Goal: Information Seeking & Learning: Learn about a topic

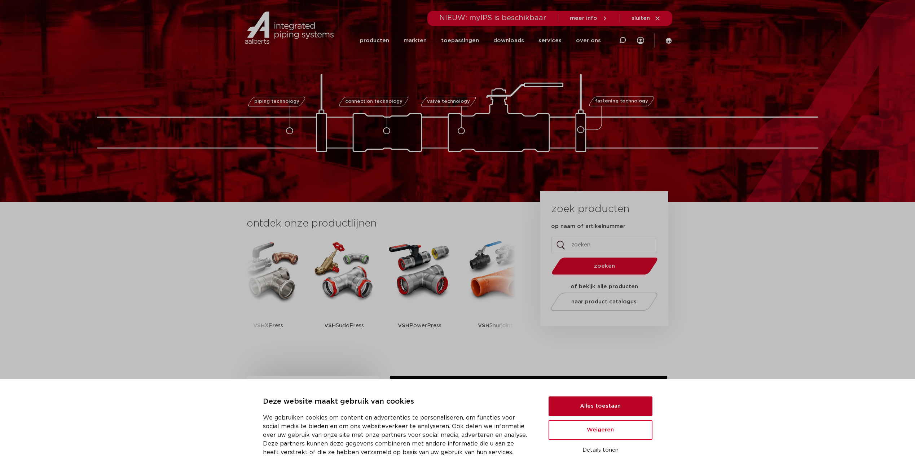
click at [536, 256] on button "Alles toestaan" at bounding box center [600, 405] width 104 height 19
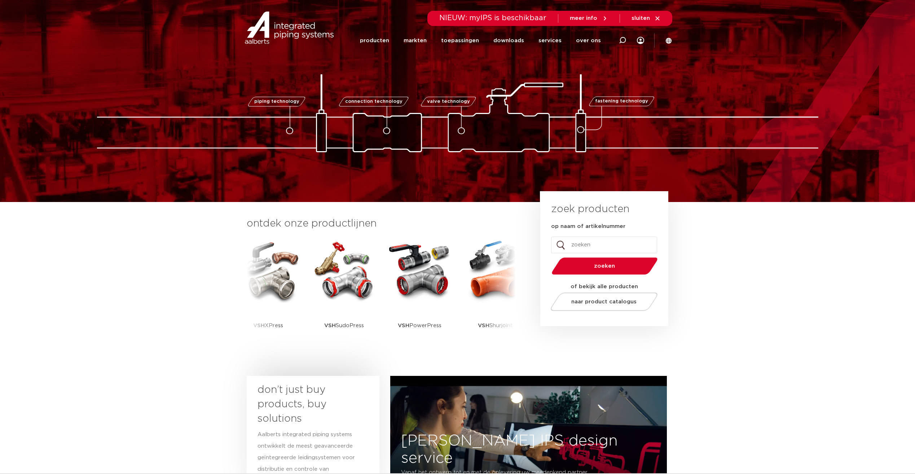
paste input "0201251"
type input "0201251"
click at [536, 256] on span "zoeken" at bounding box center [604, 265] width 69 height 5
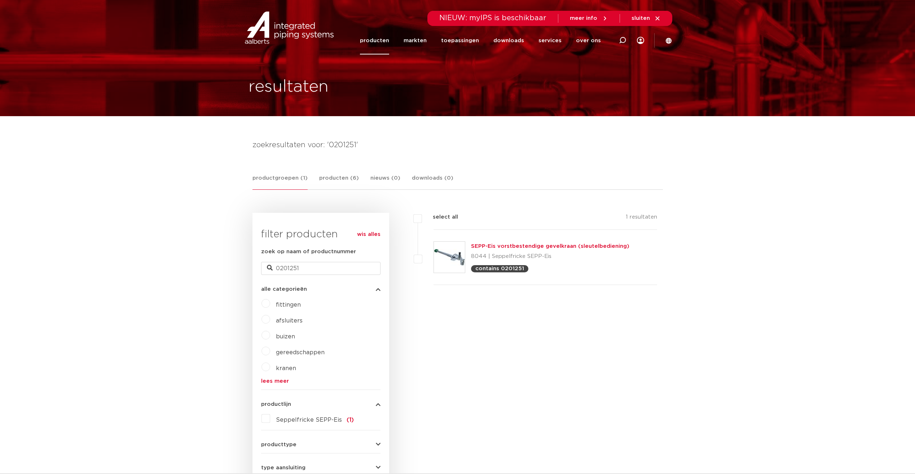
click at [491, 243] on link "SEPP-Eis vorstbestendige gevelkraan (sleutelbediening)" at bounding box center [550, 245] width 158 height 5
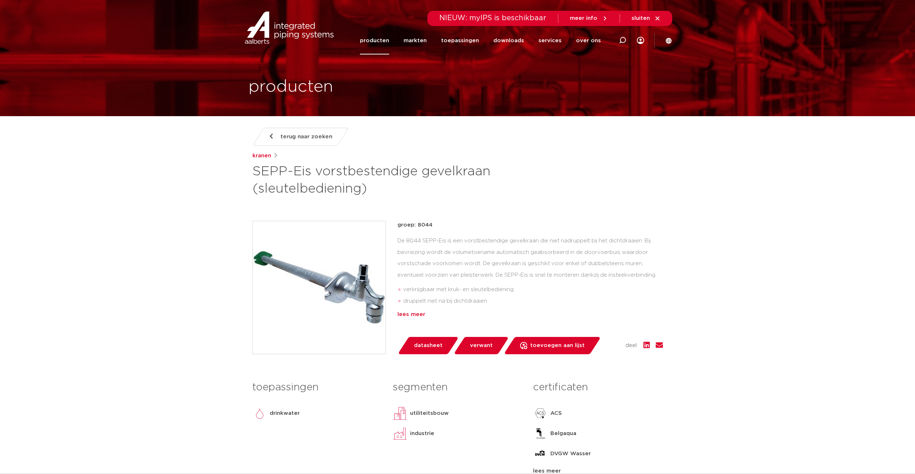
click at [419, 313] on div "lees meer" at bounding box center [529, 314] width 265 height 9
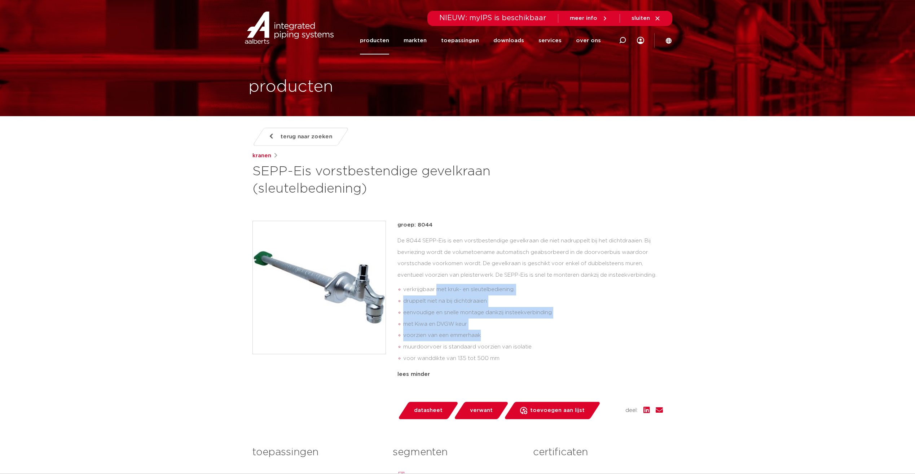
drag, startPoint x: 437, startPoint y: 282, endPoint x: 483, endPoint y: 340, distance: 74.9
click at [483, 340] on ul "verkrijgbaar met kruk- en sleutelbediening. druppelt niet na bij dichtdraaien e…" at bounding box center [529, 324] width 265 height 86
drag, startPoint x: 483, startPoint y: 340, endPoint x: 442, endPoint y: 331, distance: 42.7
click at [442, 331] on li "voorzien van een emmerhaak" at bounding box center [533, 335] width 260 height 12
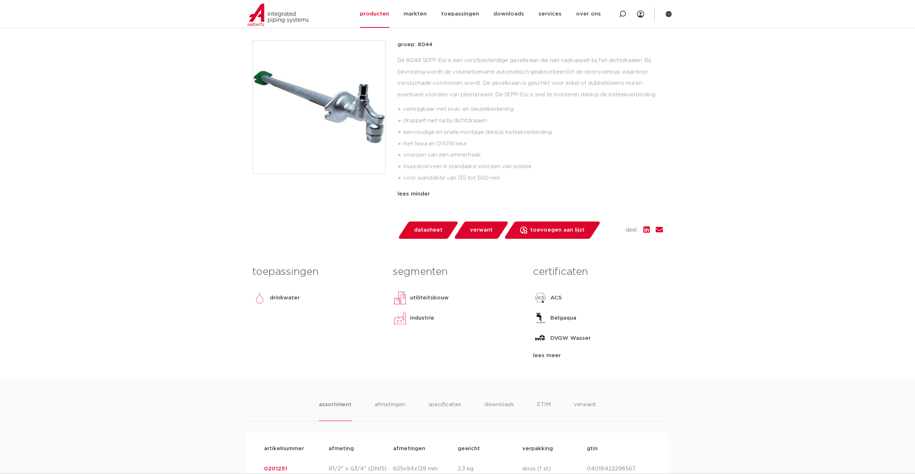
scroll to position [288, 0]
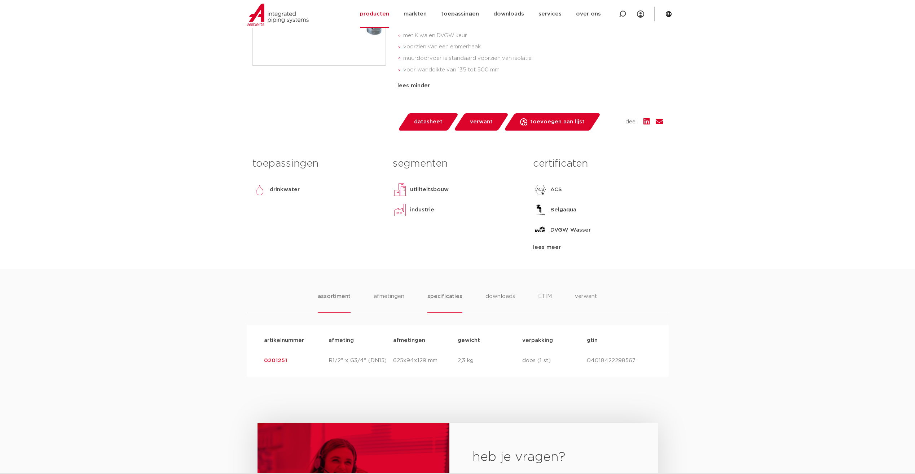
click at [447, 298] on li "specificaties" at bounding box center [444, 302] width 35 height 21
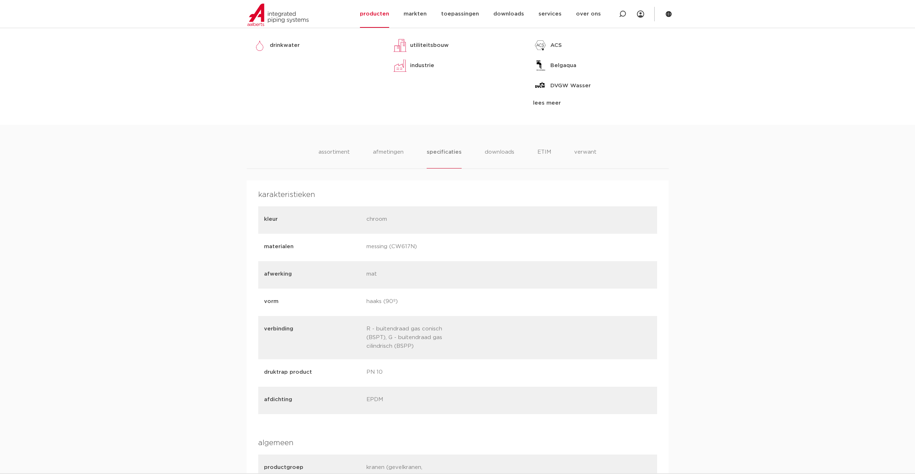
scroll to position [397, 0]
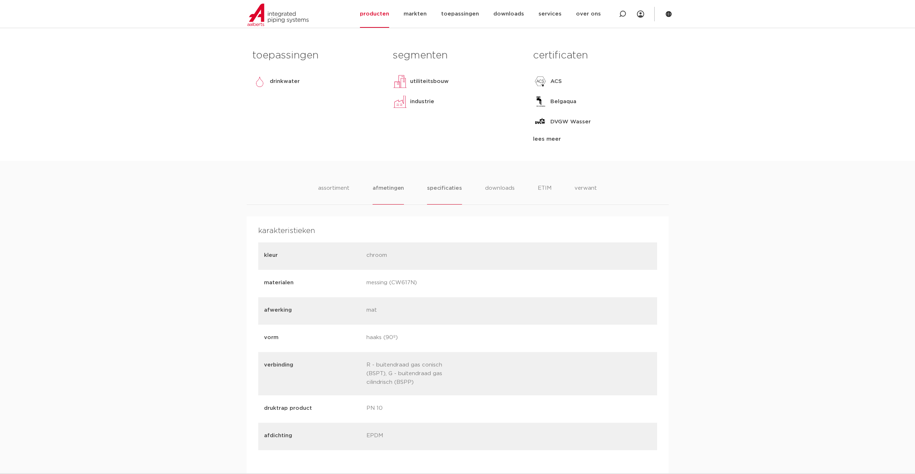
click at [398, 187] on li "afmetingen" at bounding box center [387, 194] width 31 height 21
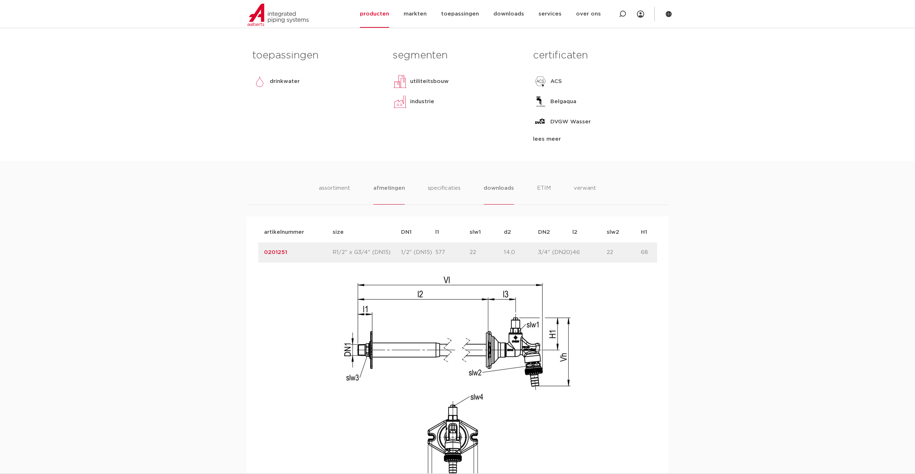
click at [500, 186] on li "downloads" at bounding box center [498, 194] width 30 height 21
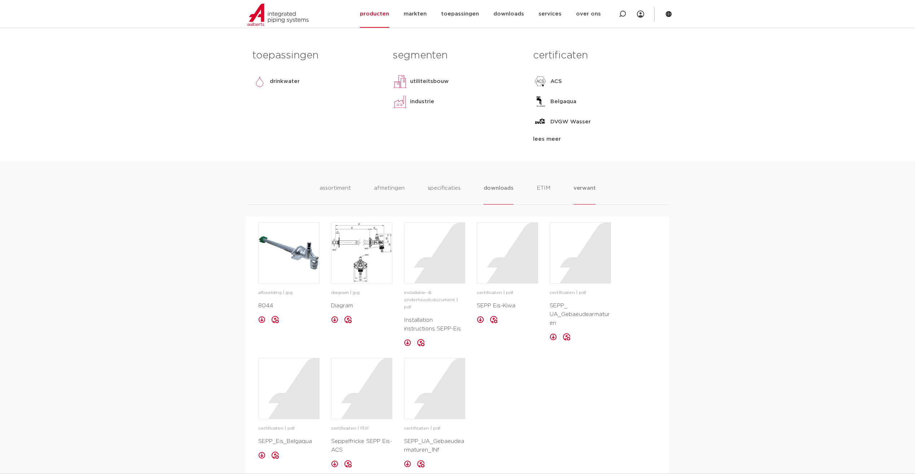
drag, startPoint x: 582, startPoint y: 190, endPoint x: 561, endPoint y: 194, distance: 21.6
click at [582, 190] on li "verwant" at bounding box center [584, 194] width 22 height 21
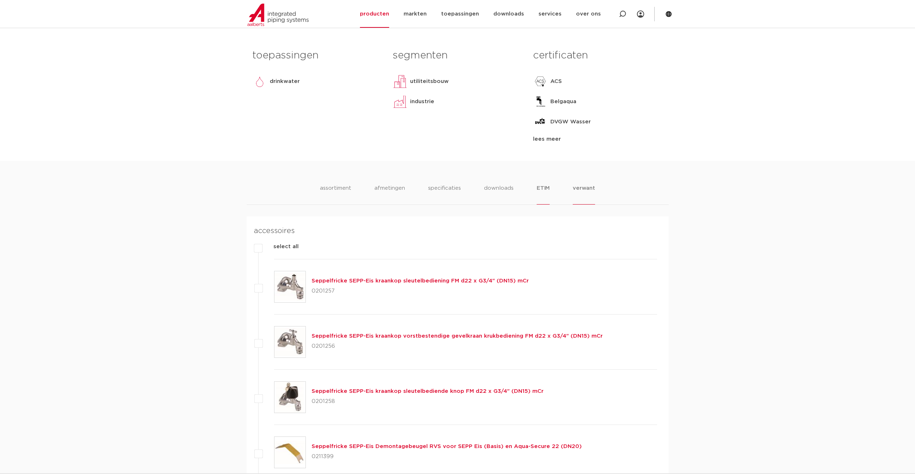
click at [545, 192] on li "ETIM" at bounding box center [542, 194] width 13 height 21
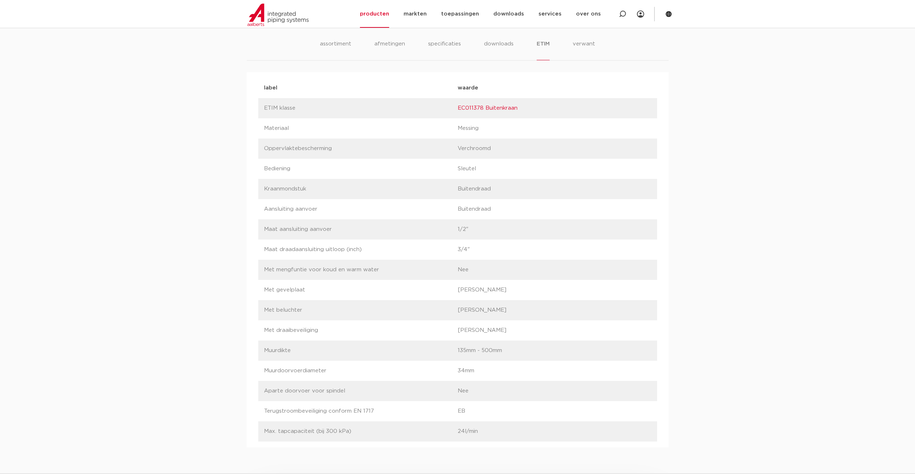
scroll to position [577, 0]
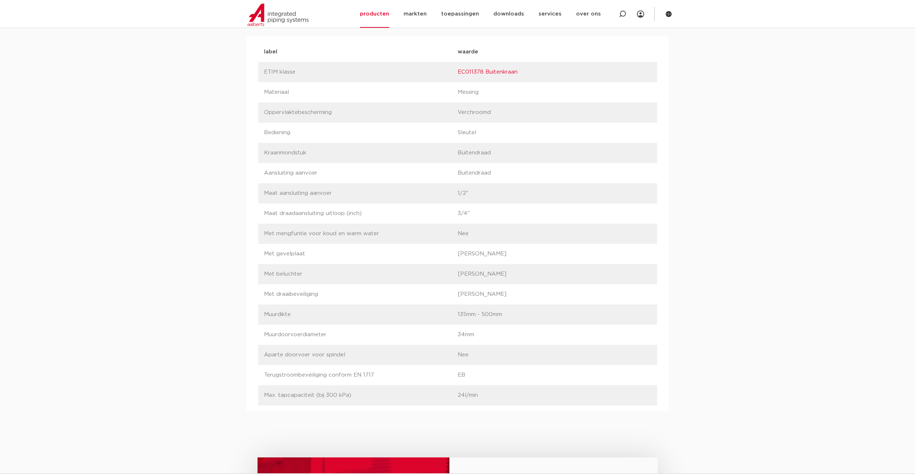
drag, startPoint x: 470, startPoint y: 377, endPoint x: 455, endPoint y: 379, distance: 14.5
click at [455, 379] on div "label Terugstroombeveiliging conform EN 1717 waarde EB" at bounding box center [457, 375] width 399 height 20
drag, startPoint x: 455, startPoint y: 379, endPoint x: 447, endPoint y: 380, distance: 8.1
click at [448, 380] on div "label Terugstroombeveiliging conform EN 1717 waarde EB" at bounding box center [457, 375] width 399 height 20
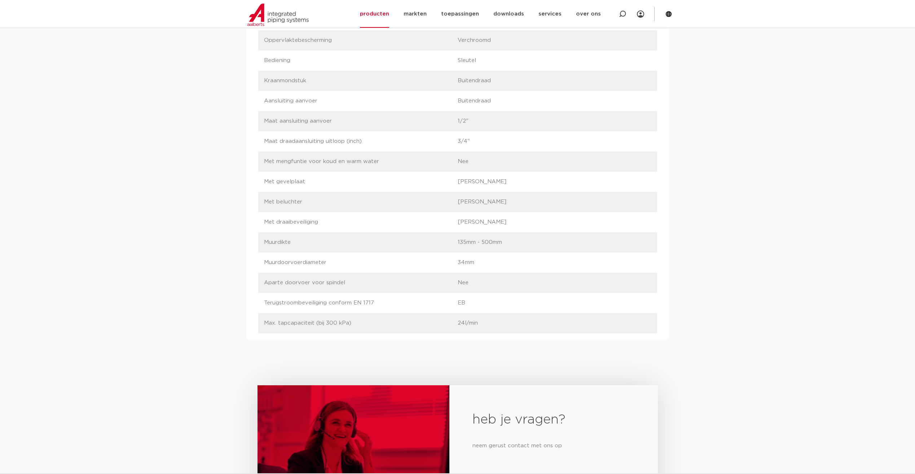
drag, startPoint x: 468, startPoint y: 303, endPoint x: 262, endPoint y: 303, distance: 205.8
click at [262, 303] on div "label Terugstroombeveiliging conform EN 1717 waarde EB" at bounding box center [457, 303] width 399 height 20
drag, startPoint x: 262, startPoint y: 303, endPoint x: 275, endPoint y: 302, distance: 13.1
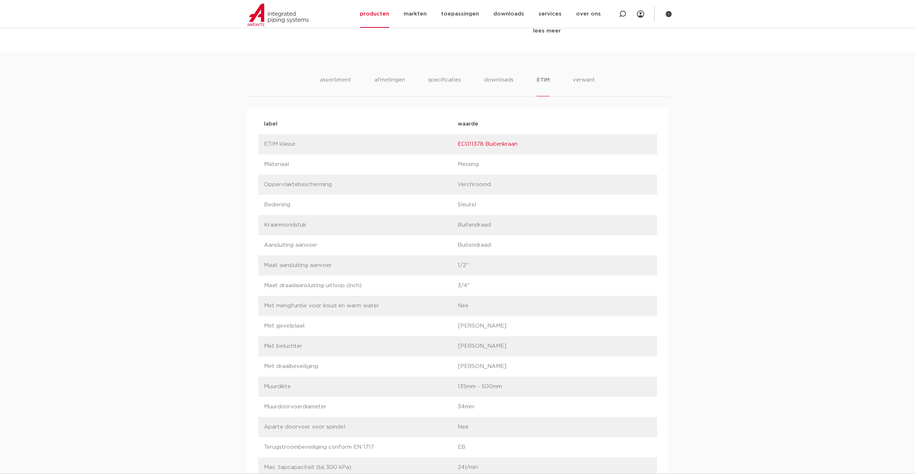
scroll to position [324, 0]
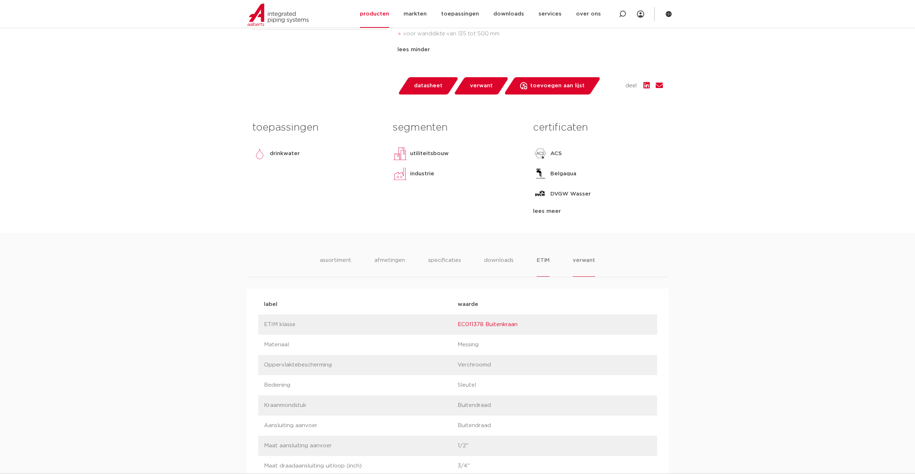
click at [577, 258] on li "verwant" at bounding box center [583, 266] width 22 height 21
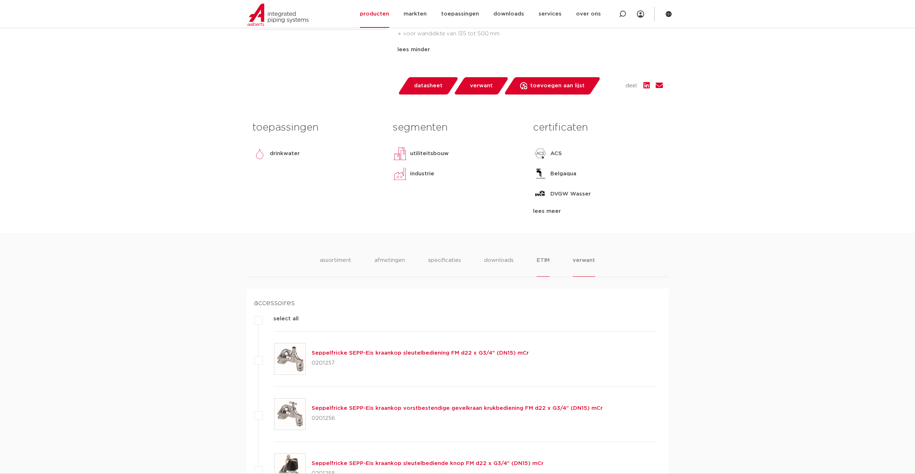
click at [539, 264] on li "ETIM" at bounding box center [542, 266] width 13 height 21
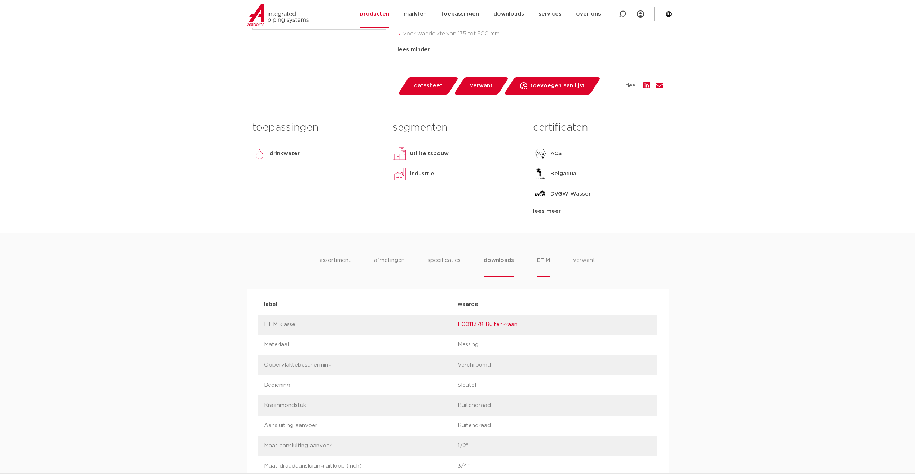
click at [510, 262] on li "downloads" at bounding box center [498, 266] width 30 height 21
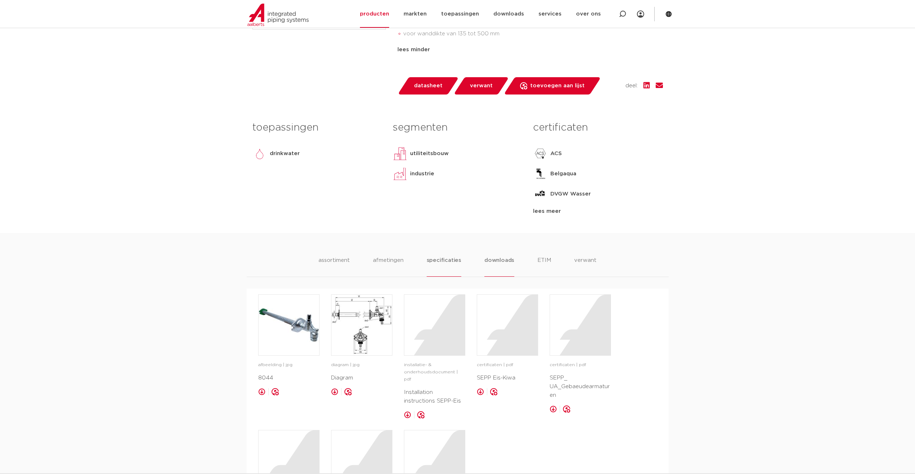
click at [449, 262] on li "specificaties" at bounding box center [443, 266] width 35 height 21
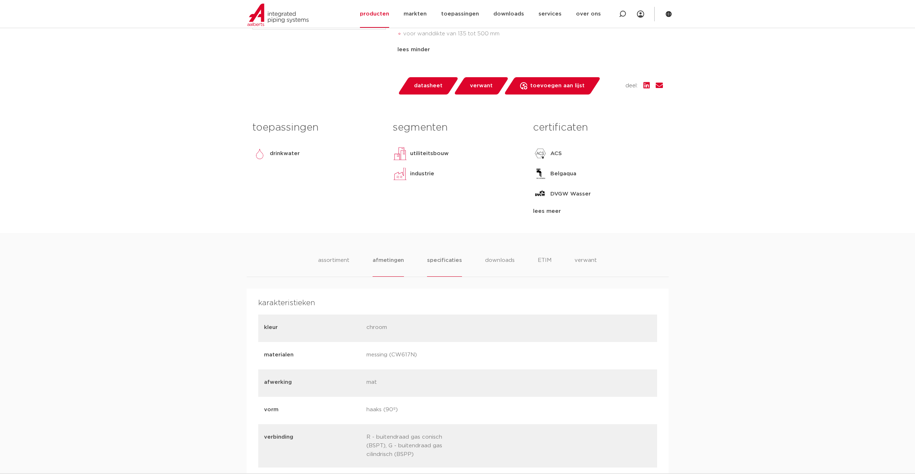
click at [403, 261] on li "afmetingen" at bounding box center [387, 266] width 31 height 21
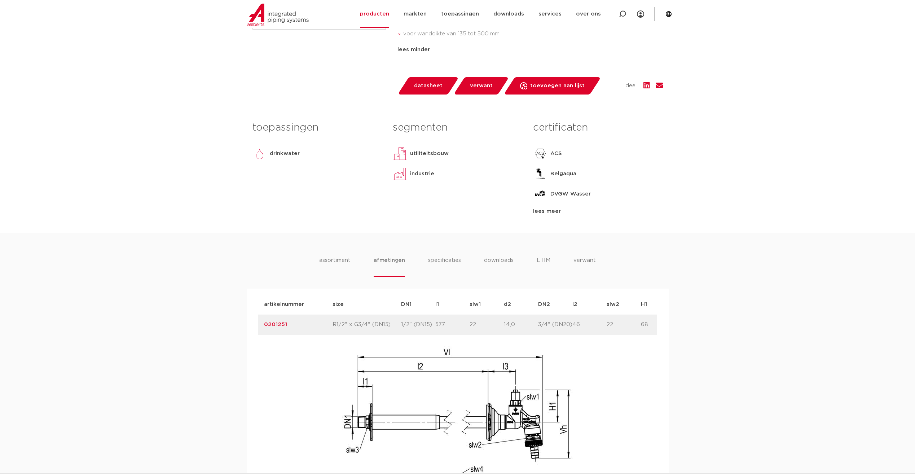
click at [356, 260] on ul "assortiment afmetingen specificaties downloads ETIM verwant" at bounding box center [457, 266] width 276 height 21
click at [350, 261] on li "assortiment" at bounding box center [334, 266] width 33 height 21
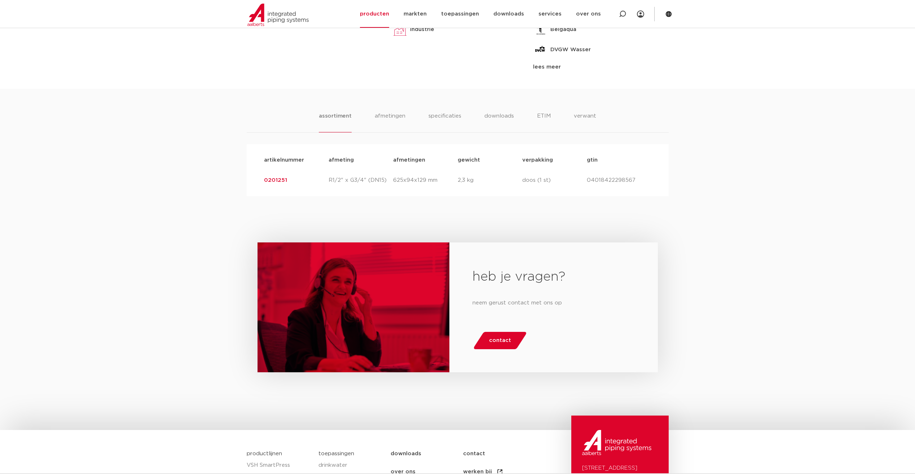
scroll to position [505, 0]
